Goal: Register for event/course

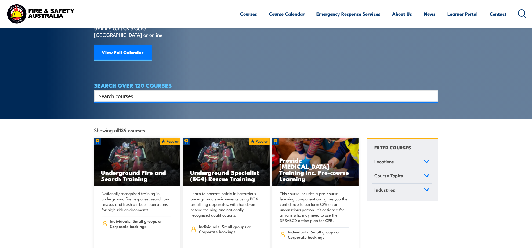
scroll to position [67, 0]
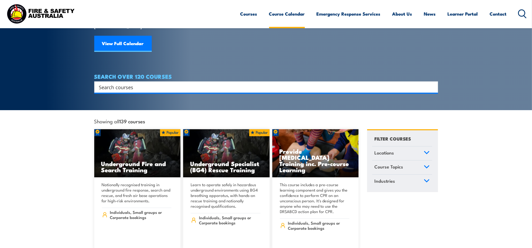
click at [285, 12] on link "Course Calendar" at bounding box center [287, 14] width 36 height 14
click at [426, 151] on icon at bounding box center [427, 153] width 6 height 4
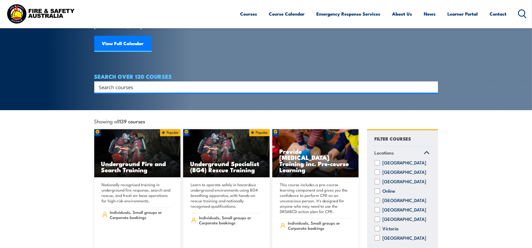
click at [397, 235] on label "[GEOGRAPHIC_DATA]" at bounding box center [405, 237] width 44 height 5
click at [380, 235] on input "Western Australia" at bounding box center [377, 237] width 5 height 5
checkbox input "true"
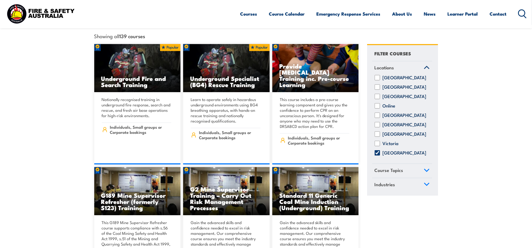
scroll to position [168, 0]
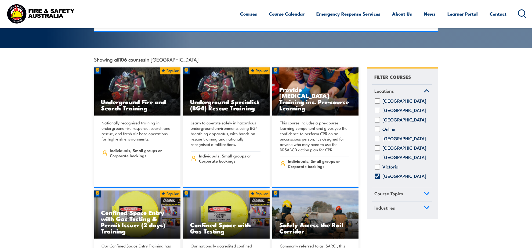
scroll to position [168, 0]
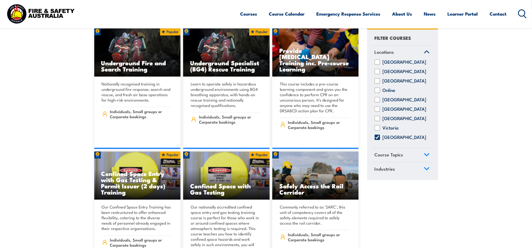
click at [421, 162] on link "Course Topics" at bounding box center [402, 155] width 60 height 14
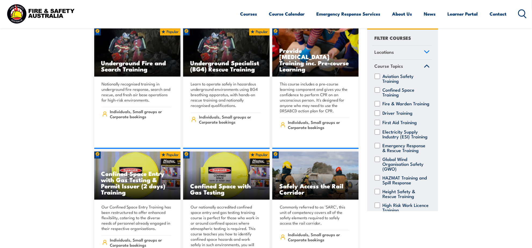
click at [380, 103] on div "Fire & Warden Training" at bounding box center [402, 103] width 60 height 5
click at [378, 103] on input "Fire & Warden Training" at bounding box center [377, 103] width 5 height 5
checkbox input "true"
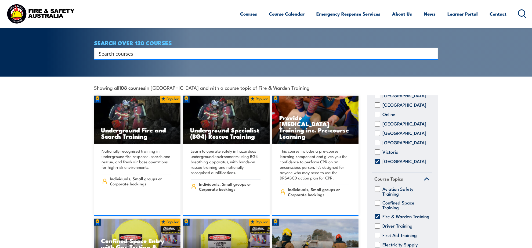
scroll to position [134, 0]
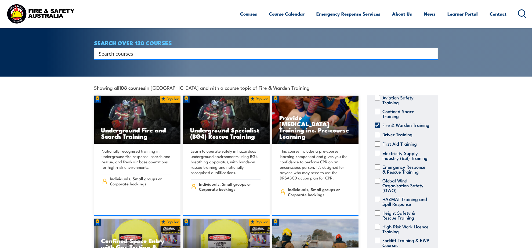
click at [379, 147] on input "First Aid Training" at bounding box center [377, 143] width 5 height 5
checkbox input "true"
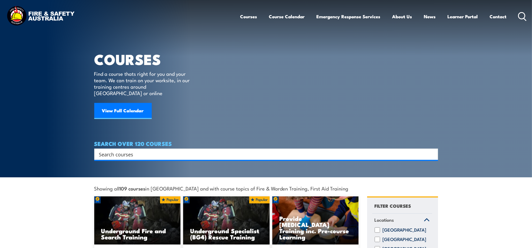
click at [132, 140] on h4 "SEARCH OVER 120 COURSES" at bounding box center [266, 143] width 344 height 6
click at [126, 150] on input "Search input" at bounding box center [262, 154] width 327 height 8
click at [129, 104] on link "View Full Calendar" at bounding box center [122, 111] width 57 height 16
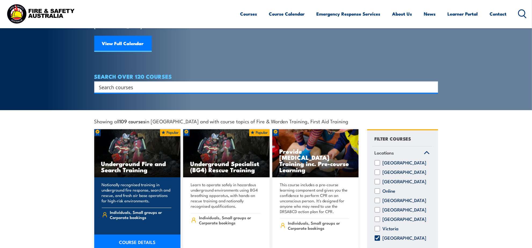
scroll to position [67, 0]
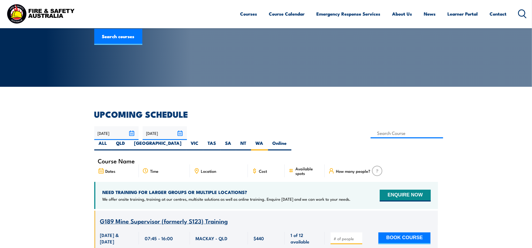
scroll to position [67, 0]
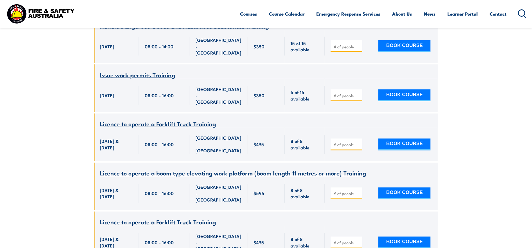
scroll to position [949, 0]
